Goal: Transaction & Acquisition: Purchase product/service

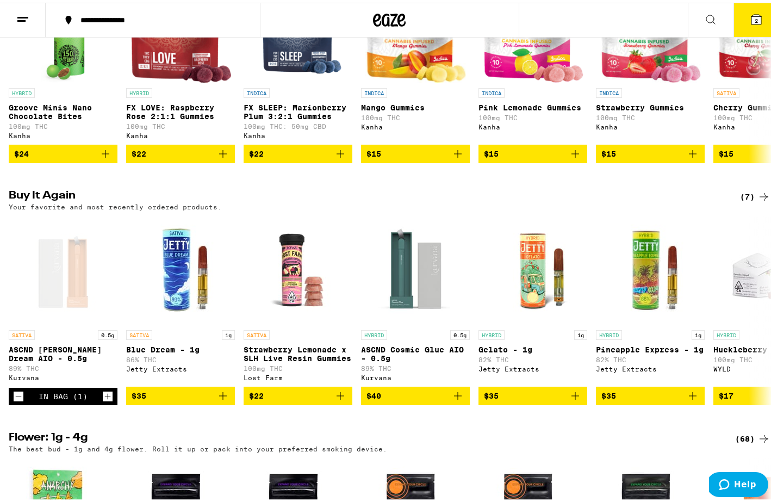
scroll to position [728, 0]
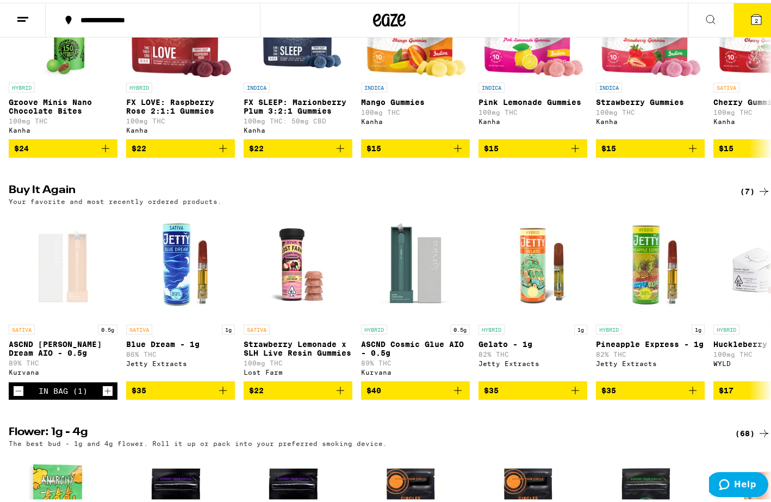
click at [748, 195] on div "(7)" at bounding box center [755, 188] width 30 height 13
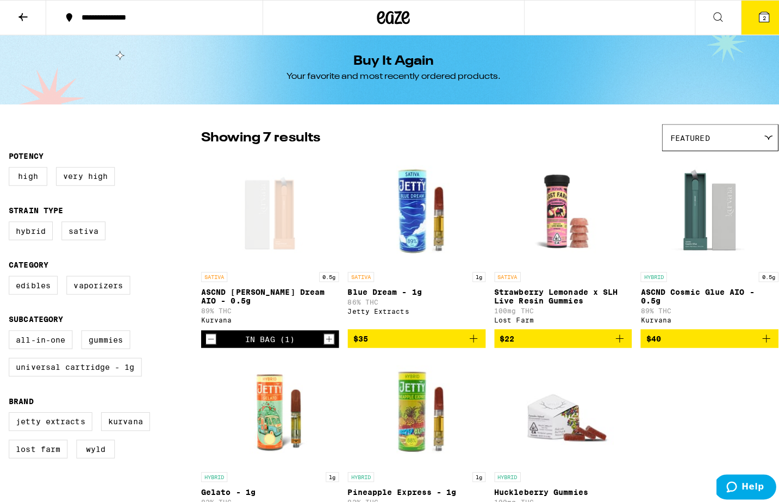
scroll to position [32, 0]
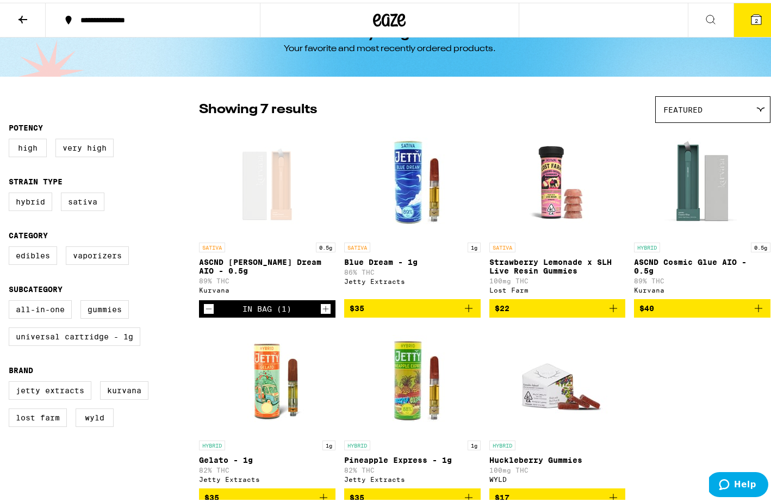
click at [751, 19] on icon at bounding box center [756, 17] width 10 height 10
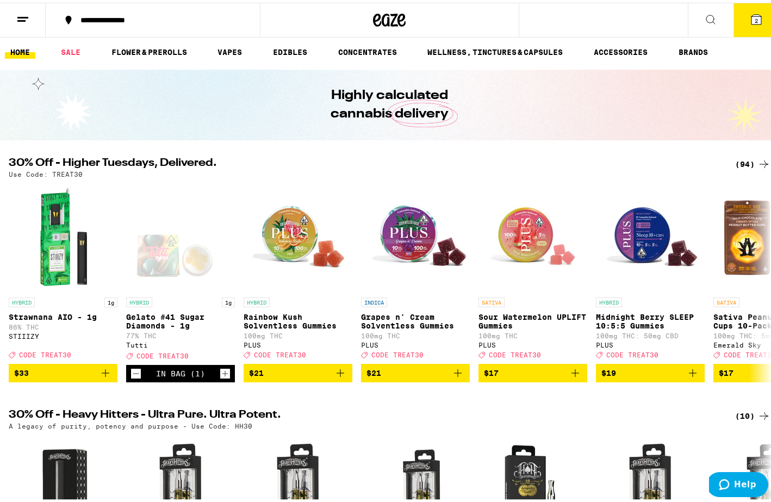
click at [751, 17] on icon at bounding box center [756, 17] width 10 height 10
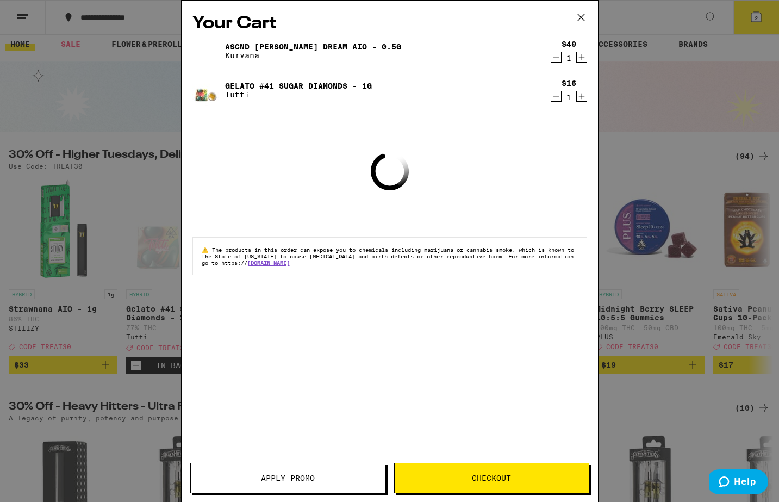
click at [494, 485] on button "Checkout" at bounding box center [491, 478] width 195 height 30
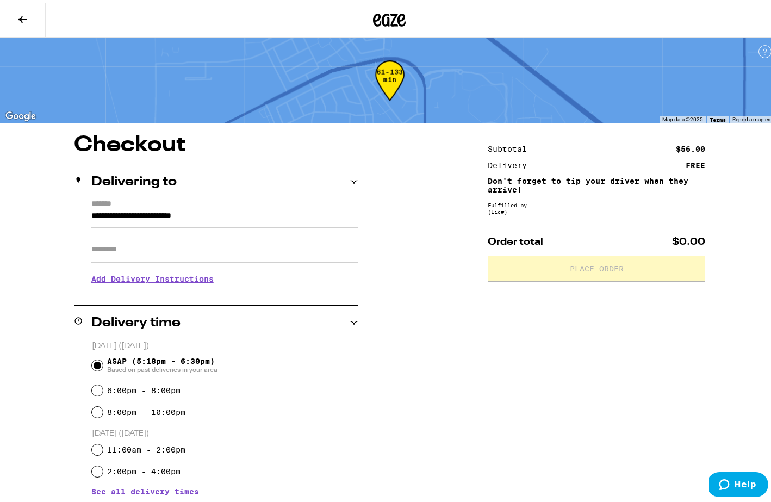
scroll to position [7, 0]
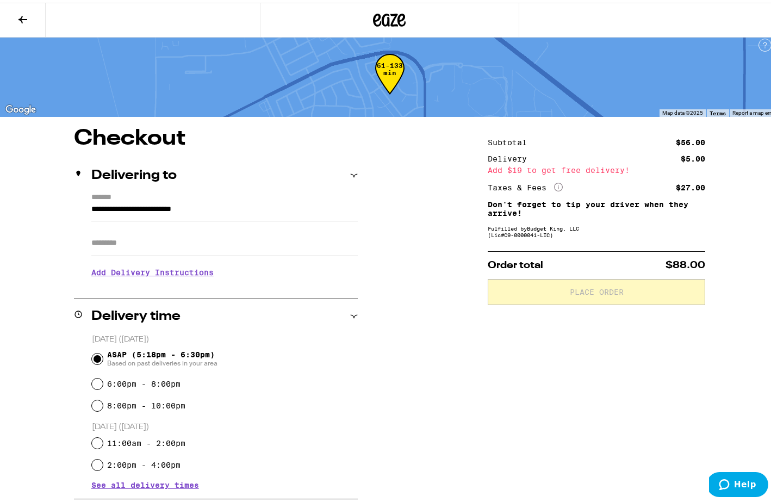
click at [17, 11] on icon at bounding box center [22, 16] width 13 height 13
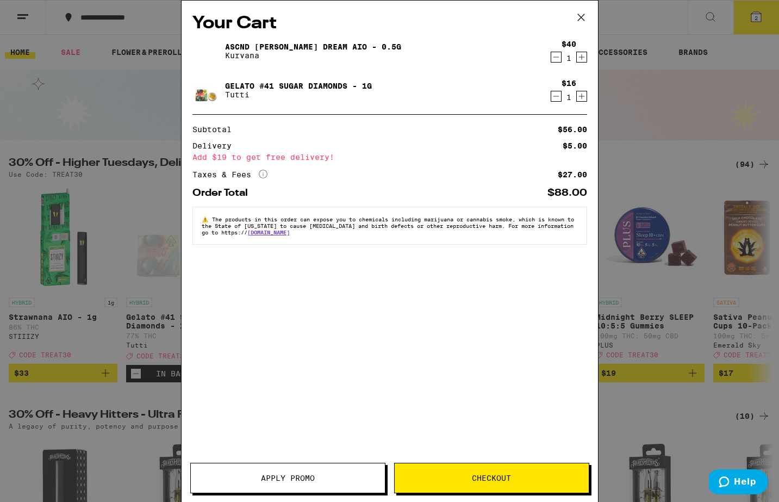
click at [283, 474] on span "Apply Promo" at bounding box center [288, 478] width 54 height 8
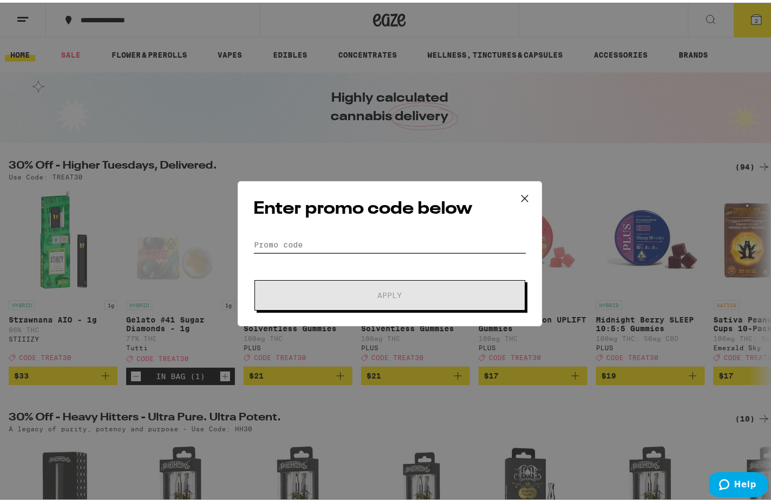
click at [291, 243] on input "Promo Code" at bounding box center [389, 242] width 273 height 16
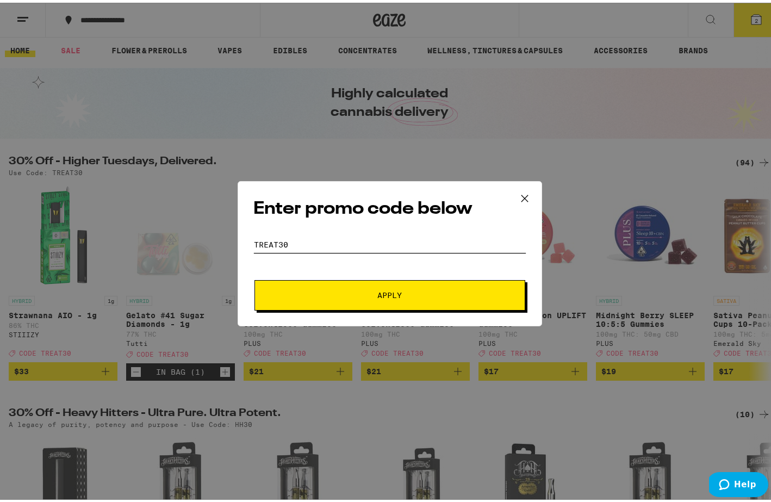
scroll to position [9, 1]
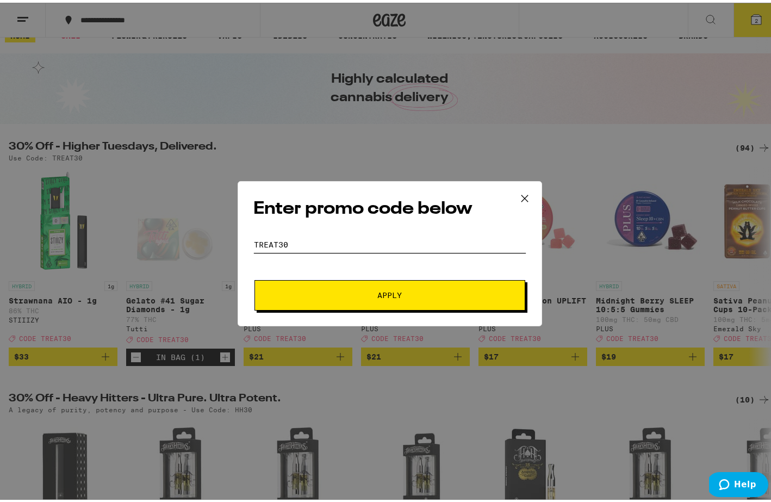
type input "treat30"
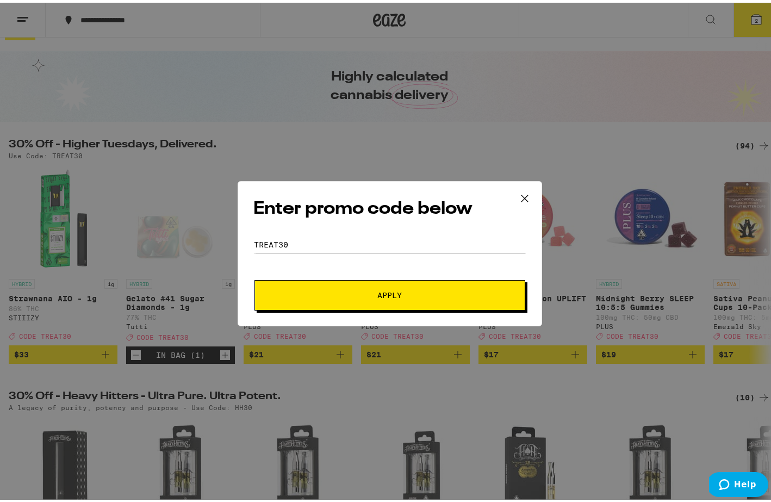
click at [320, 290] on span "Apply" at bounding box center [390, 293] width 196 height 8
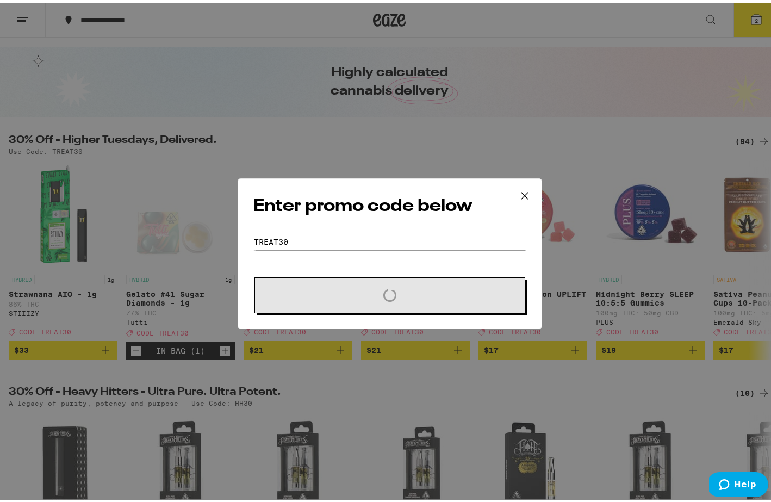
scroll to position [27, 0]
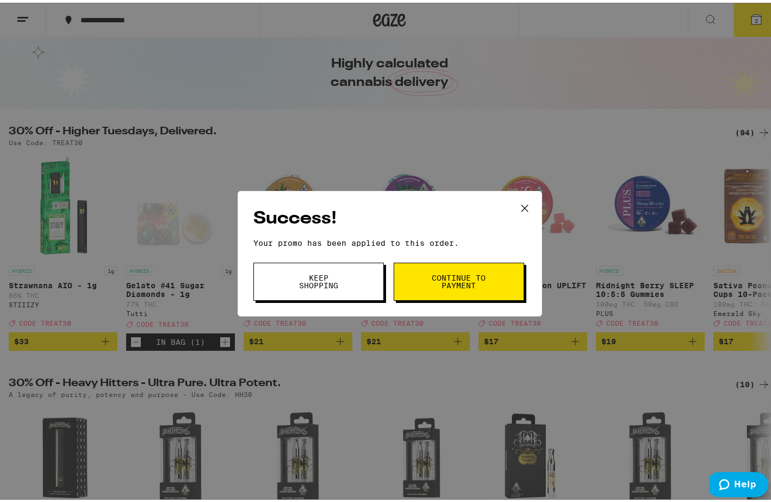
click at [439, 268] on button "Continue to payment" at bounding box center [458, 279] width 130 height 38
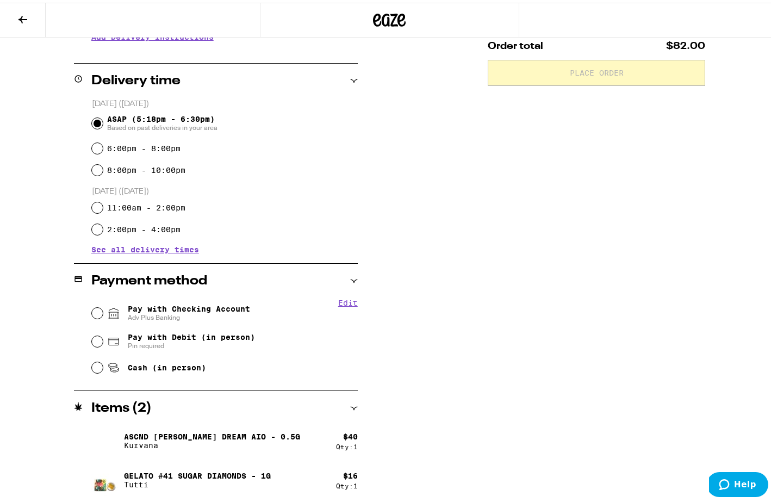
scroll to position [242, 1]
click at [95, 343] on input "Pay with Debit (in person) Pin required" at bounding box center [97, 338] width 11 height 11
radio input "true"
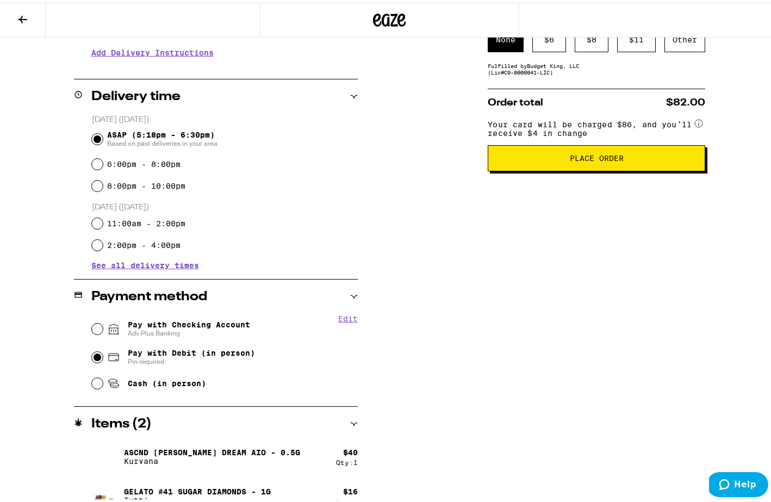
scroll to position [226, 0]
